Goal: Task Accomplishment & Management: Use online tool/utility

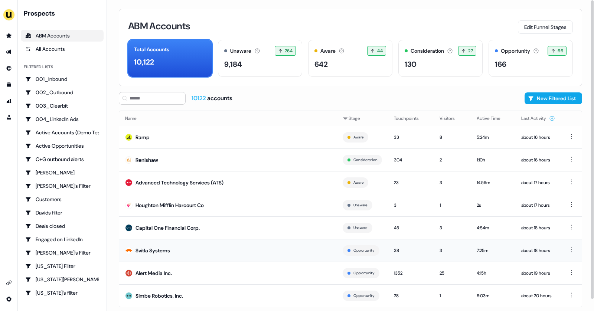
click at [231, 251] on td "Svitla Systems" at bounding box center [228, 250] width 218 height 23
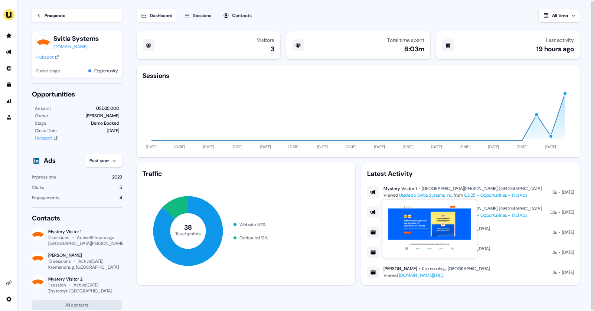
scroll to position [1, 0]
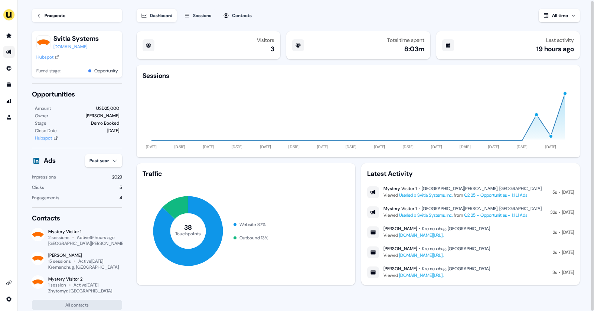
scroll to position [1, 0]
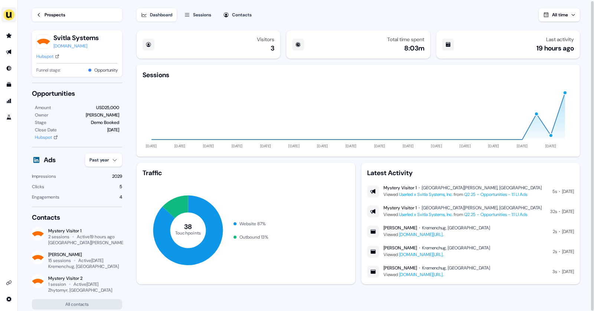
click at [6, 17] on img "side nav menu" at bounding box center [9, 15] width 12 height 12
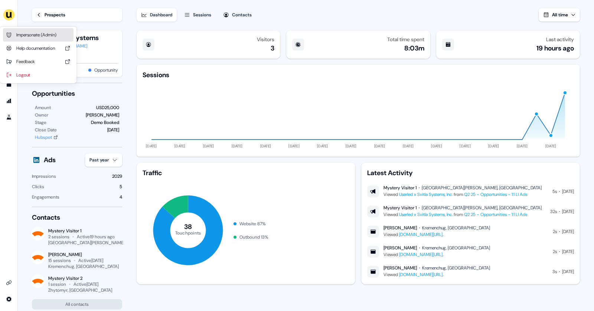
click at [24, 32] on div "Impersonate (Admin)" at bounding box center [38, 34] width 71 height 13
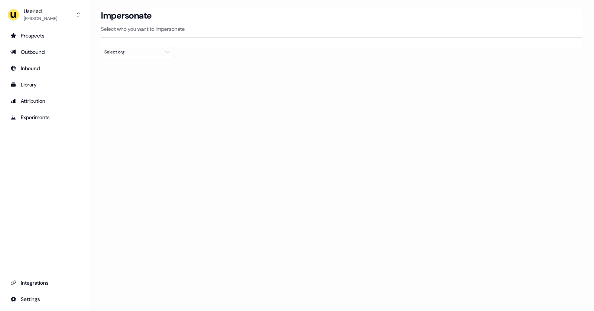
click at [143, 52] on div "Select org" at bounding box center [132, 51] width 56 height 7
type input "***"
click at [136, 82] on div "Netnut" at bounding box center [138, 78] width 74 height 12
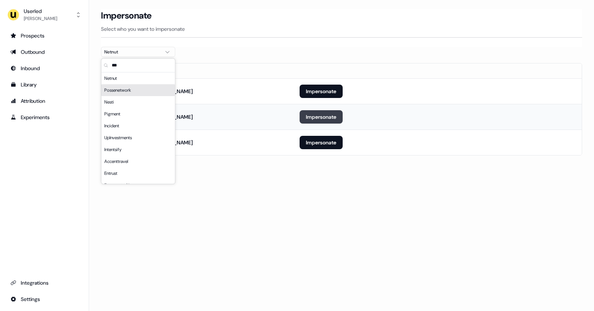
click at [326, 116] on button "Impersonate" at bounding box center [321, 116] width 43 height 13
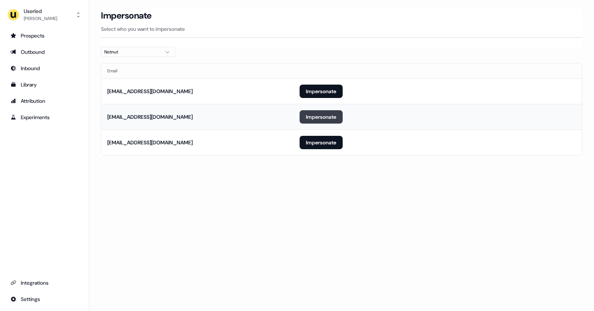
click at [326, 116] on button "Impersonate" at bounding box center [321, 116] width 43 height 13
